Goal: Book appointment/travel/reservation

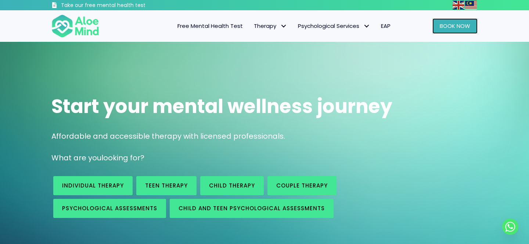
click at [466, 29] on span "Book Now" at bounding box center [454, 26] width 30 height 8
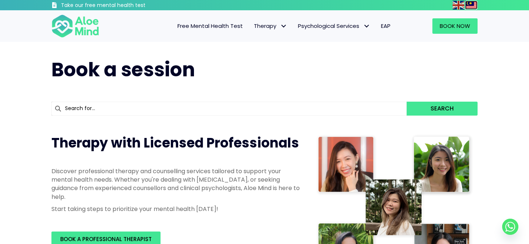
click at [472, 7] on img at bounding box center [471, 5] width 12 height 9
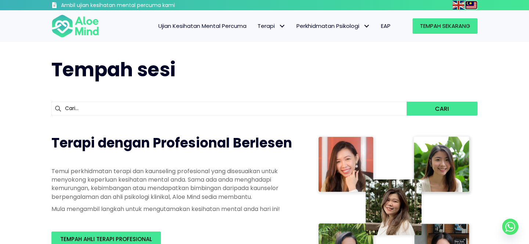
click at [472, 7] on img at bounding box center [471, 5] width 12 height 9
click at [459, 8] on img at bounding box center [458, 5] width 12 height 9
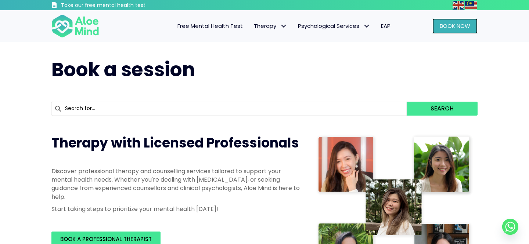
click at [467, 26] on span "Book Now" at bounding box center [454, 26] width 30 height 8
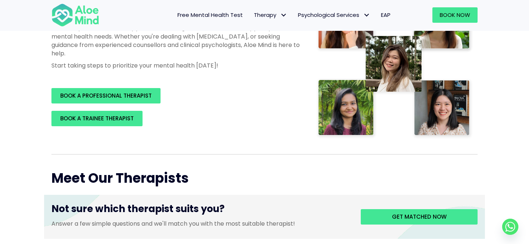
scroll to position [142, 0]
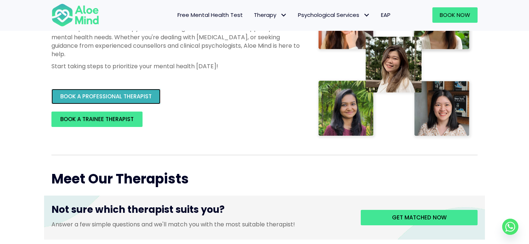
click at [110, 103] on link "BOOK A PROFESSIONAL THERAPIST" at bounding box center [105, 96] width 109 height 15
